Goal: Task Accomplishment & Management: Use online tool/utility

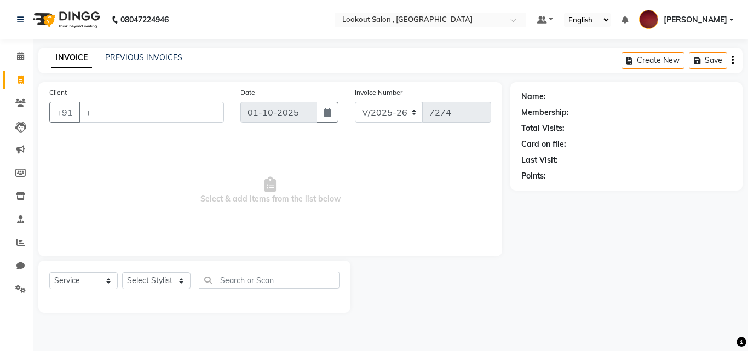
select select "151"
select select "service"
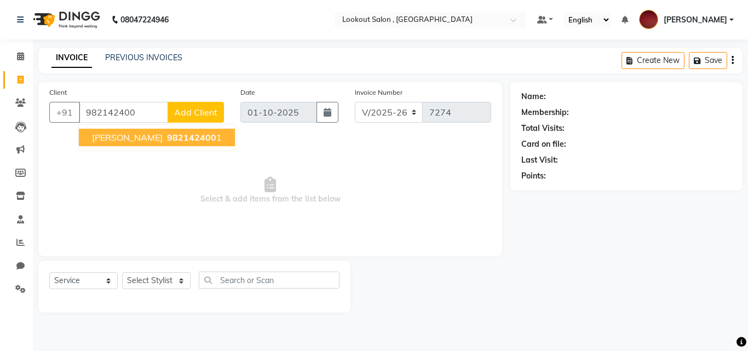
click at [109, 141] on span "[PERSON_NAME]" at bounding box center [127, 137] width 71 height 11
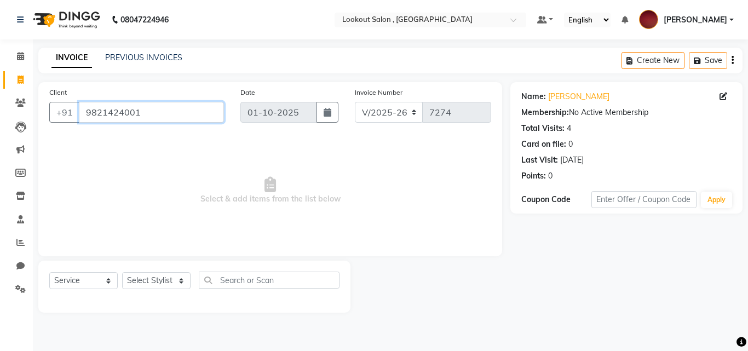
click at [164, 120] on input "9821424001" at bounding box center [151, 112] width 145 height 21
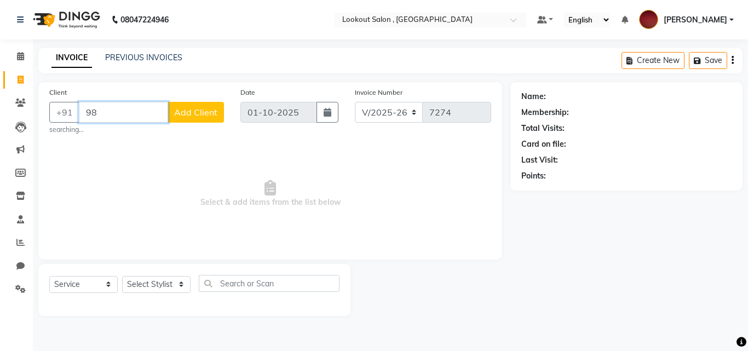
type input "9"
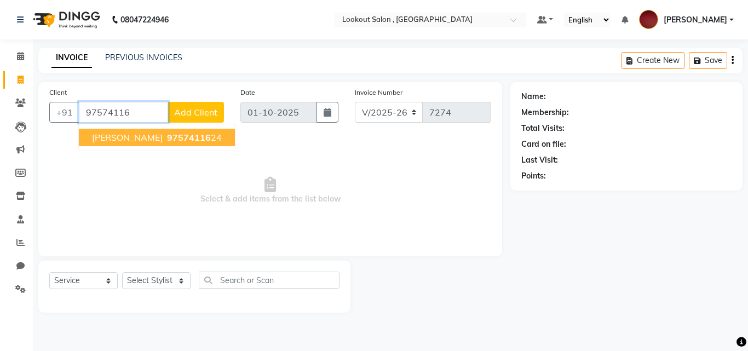
click at [114, 141] on span "[PERSON_NAME]" at bounding box center [127, 137] width 71 height 11
type input "9757411624"
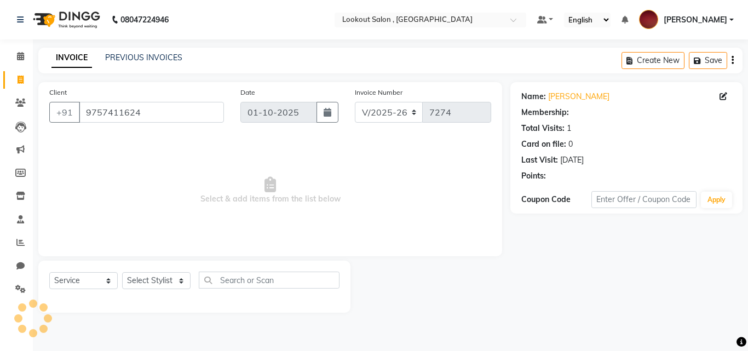
select select "1: Object"
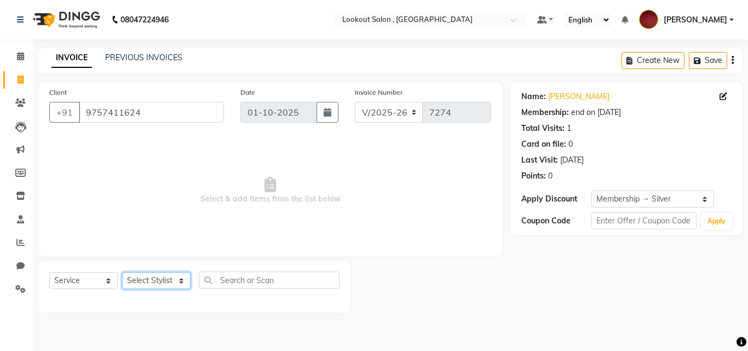
click at [176, 279] on select "Select Stylist [PERSON_NAME] [PERSON_NAME] [PERSON_NAME] [PERSON_NAME] [PERSON_…" at bounding box center [156, 280] width 68 height 17
select select "88368"
click at [122, 272] on select "Select Stylist [PERSON_NAME] [PERSON_NAME] [PERSON_NAME] [PERSON_NAME] [PERSON_…" at bounding box center [156, 280] width 68 height 17
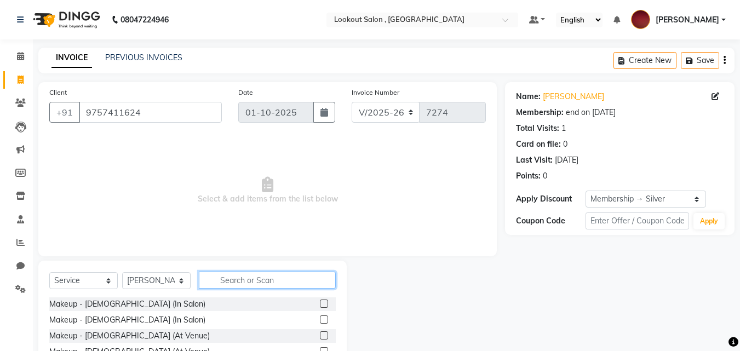
click at [239, 286] on input "text" at bounding box center [267, 280] width 137 height 17
type input "cut"
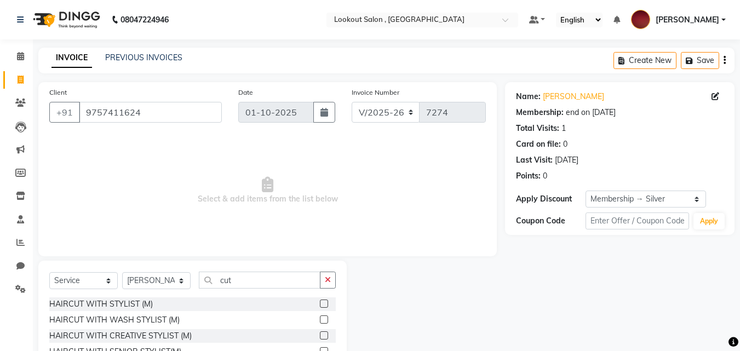
click at [320, 302] on label at bounding box center [324, 303] width 8 height 8
click at [320, 302] on input "checkbox" at bounding box center [323, 304] width 7 height 7
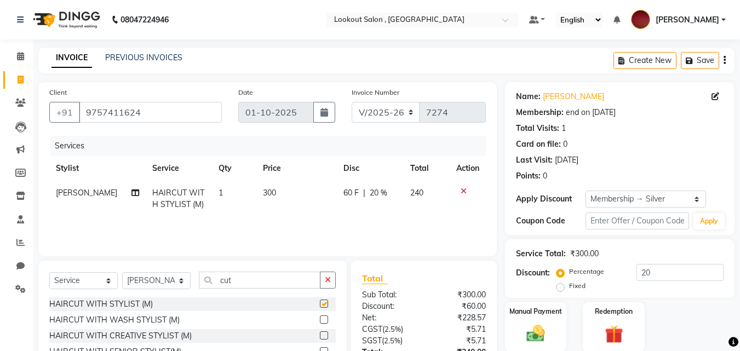
checkbox input "false"
drag, startPoint x: 271, startPoint y: 276, endPoint x: 255, endPoint y: 276, distance: 15.9
click at [255, 276] on input "cut" at bounding box center [260, 280] width 122 height 17
drag, startPoint x: 245, startPoint y: 277, endPoint x: 218, endPoint y: 265, distance: 29.4
click at [218, 268] on div "Select Service Product Membership Package Voucher Prepaid Gift Card Select Styl…" at bounding box center [192, 342] width 308 height 162
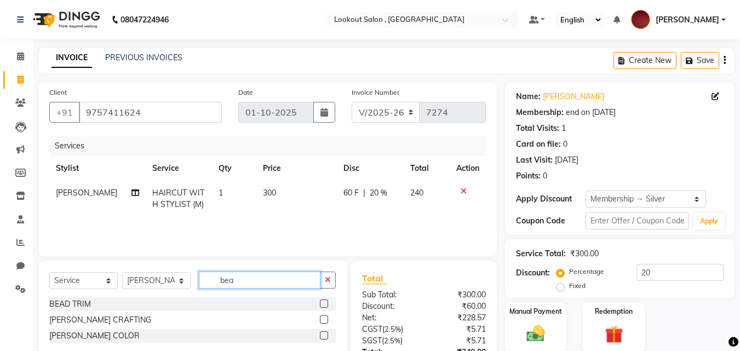
type input "bea"
click at [324, 320] on label at bounding box center [324, 319] width 8 height 8
click at [324, 320] on input "checkbox" at bounding box center [323, 319] width 7 height 7
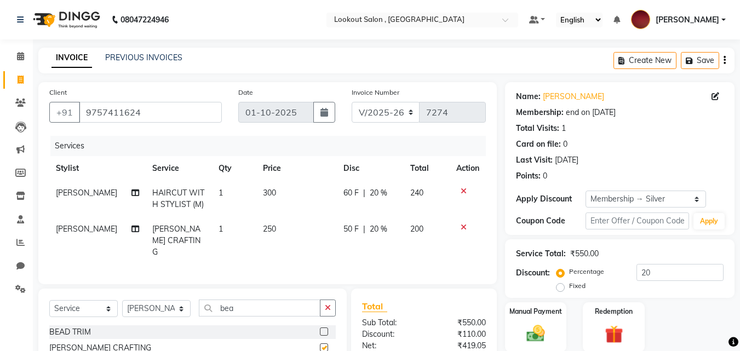
checkbox input "false"
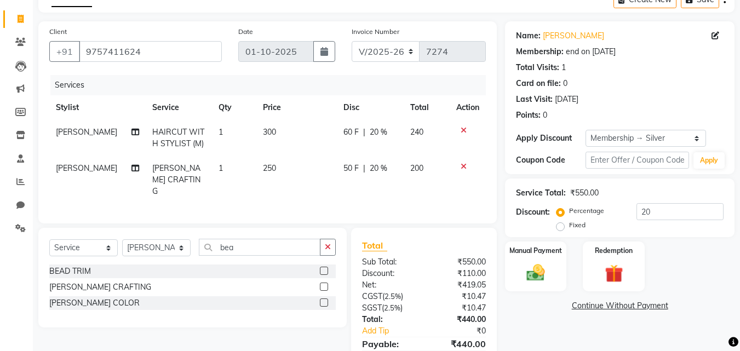
scroll to position [112, 0]
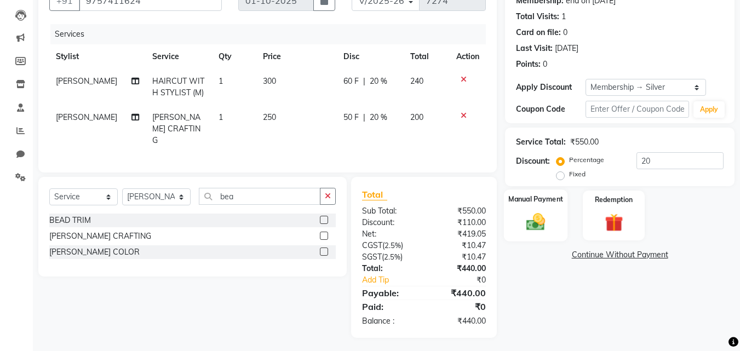
click at [533, 213] on img at bounding box center [535, 222] width 31 height 22
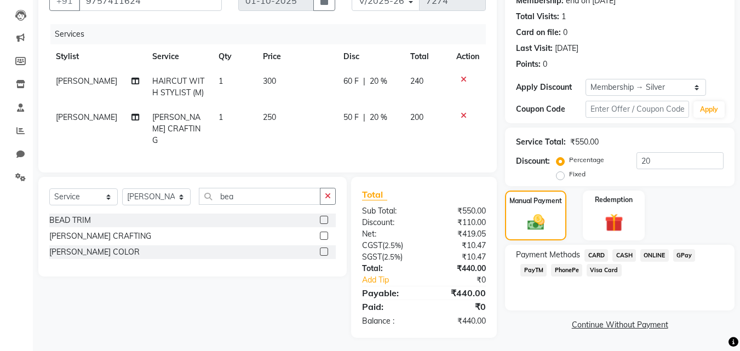
click at [653, 255] on span "ONLINE" at bounding box center [654, 255] width 28 height 13
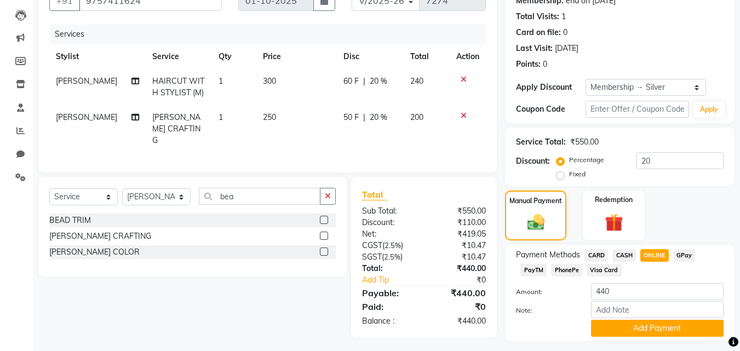
click at [566, 270] on span "PhonePe" at bounding box center [566, 270] width 31 height 13
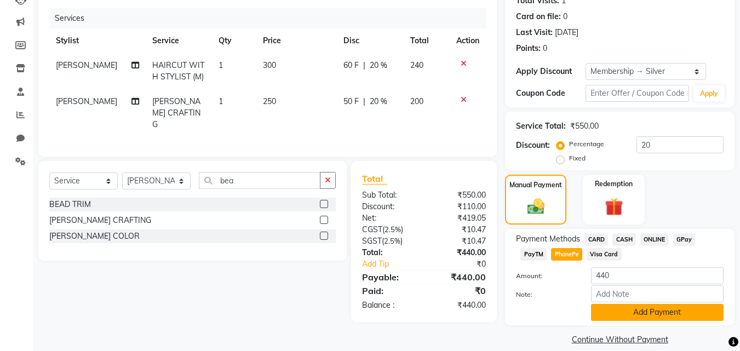
scroll to position [141, 0]
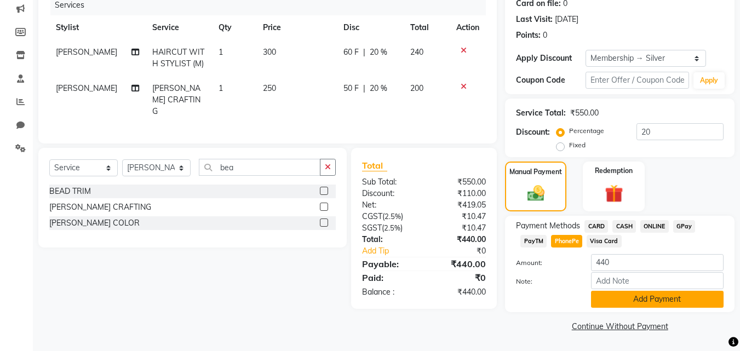
click at [630, 298] on button "Add Payment" at bounding box center [657, 299] width 132 height 17
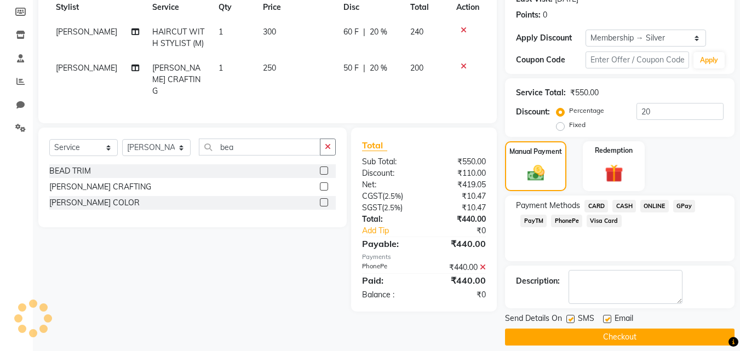
scroll to position [172, 0]
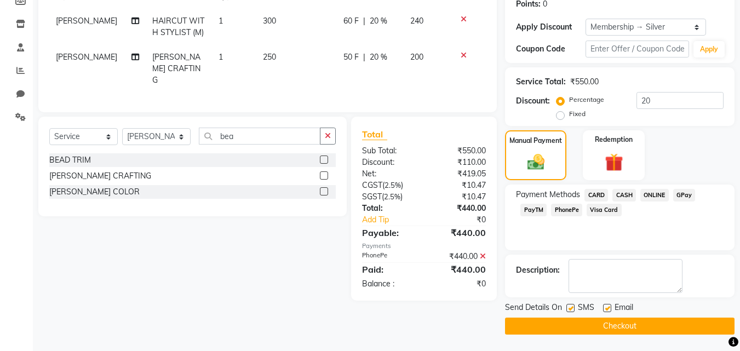
click at [607, 324] on button "Checkout" at bounding box center [619, 326] width 229 height 17
